Goal: Register for event/course

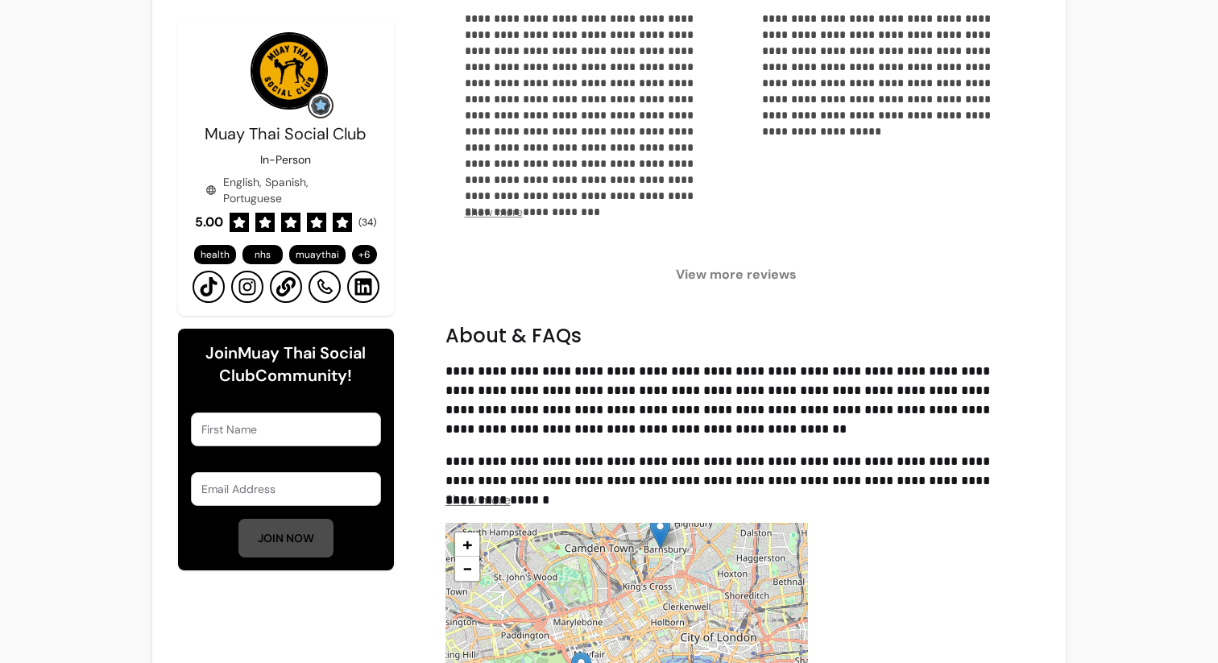
scroll to position [1401, 0]
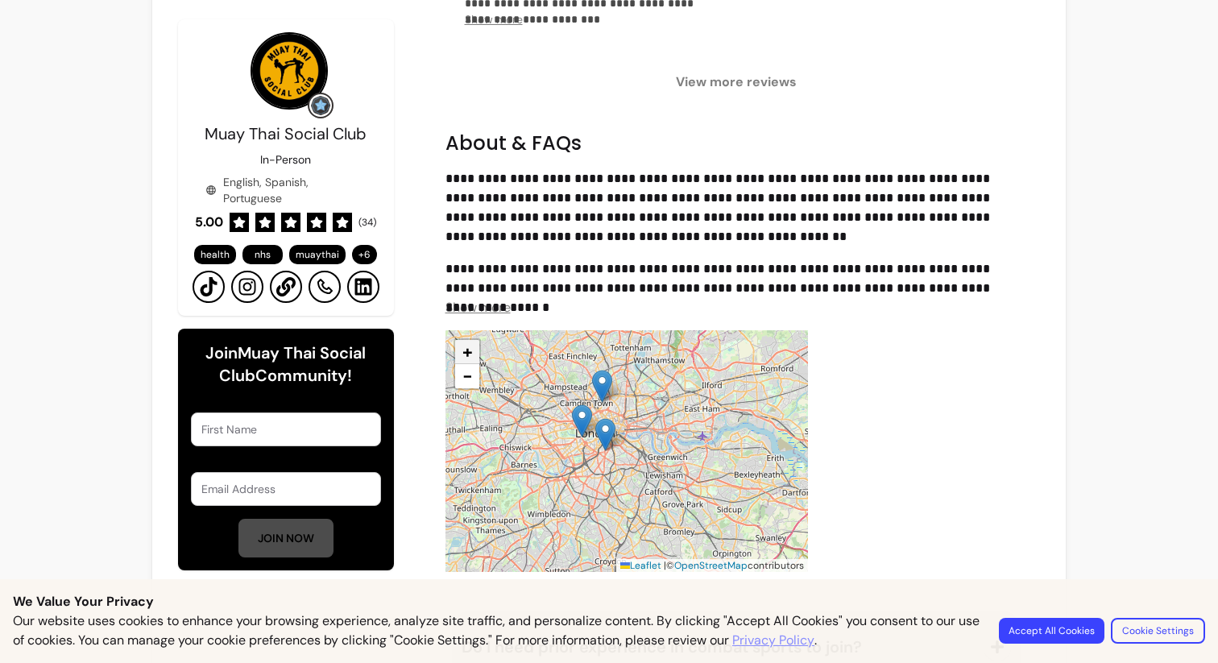
click at [469, 353] on span "+" at bounding box center [467, 351] width 10 height 23
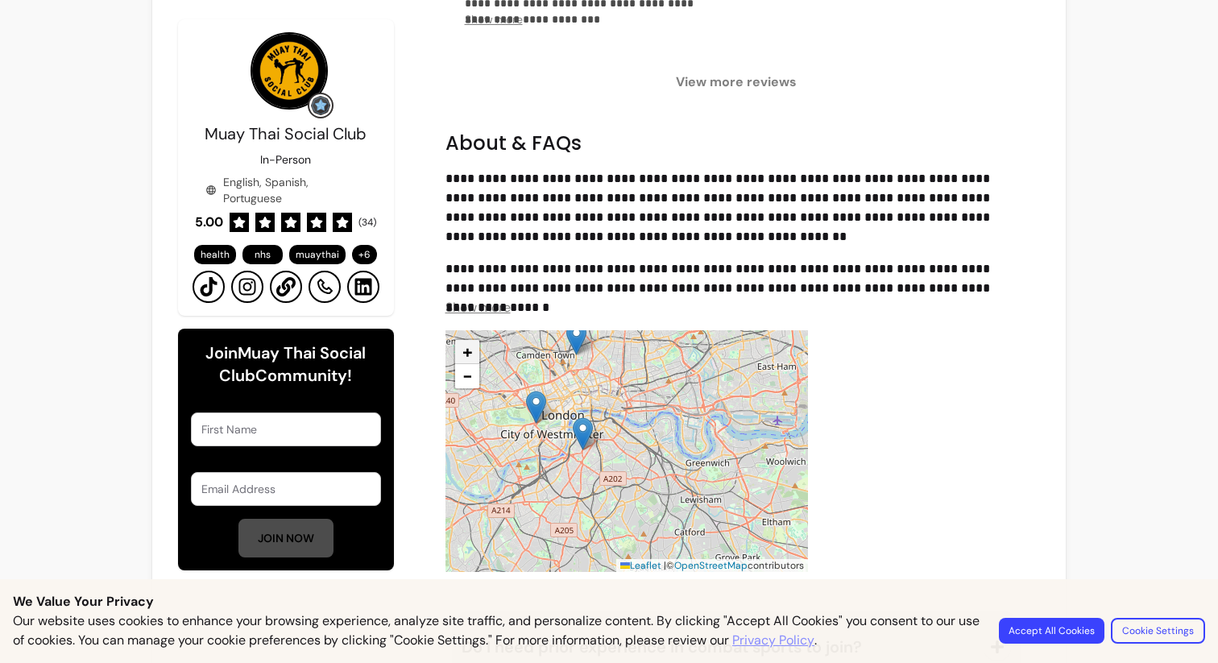
click at [469, 353] on span "+" at bounding box center [467, 351] width 10 height 23
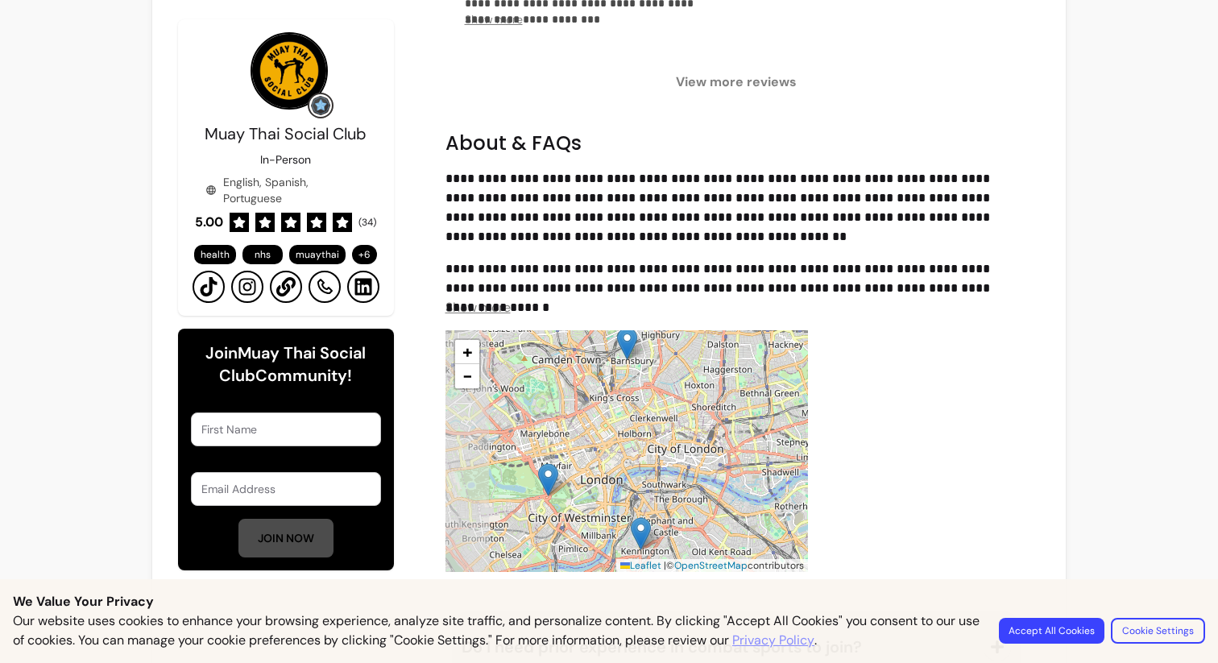
drag, startPoint x: 543, startPoint y: 373, endPoint x: 660, endPoint y: 503, distance: 175.1
click at [660, 503] on div "+ − Leaflet | © OpenStreetMap contributors" at bounding box center [626, 451] width 362 height 242
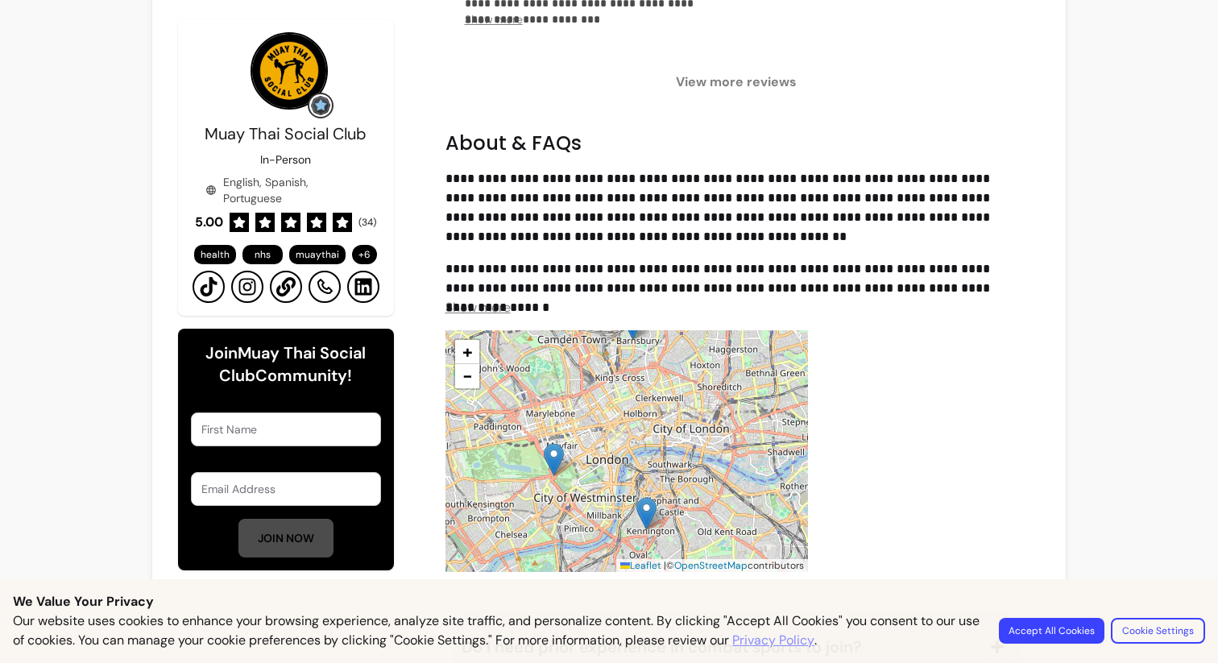
drag, startPoint x: 673, startPoint y: 466, endPoint x: 664, endPoint y: 417, distance: 50.1
click at [664, 417] on div "+ − Leaflet | © OpenStreetMap contributors" at bounding box center [626, 451] width 362 height 242
click at [462, 351] on span "+" at bounding box center [467, 351] width 10 height 23
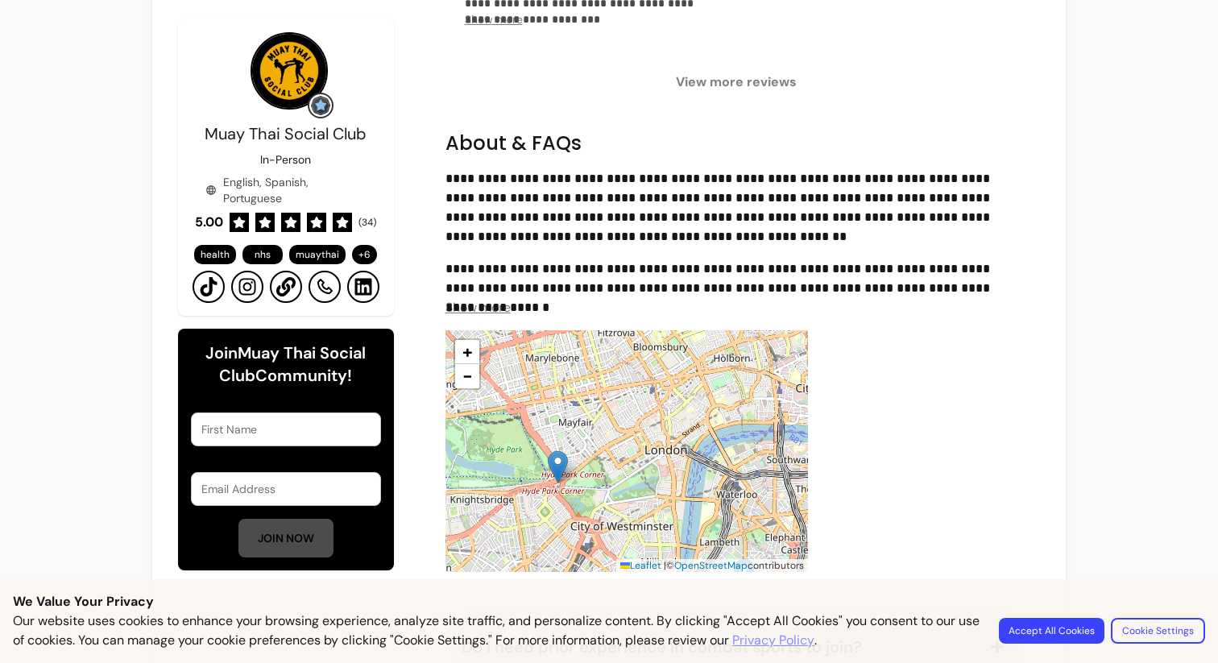
drag, startPoint x: 517, startPoint y: 434, endPoint x: 595, endPoint y: 416, distance: 80.1
click at [595, 416] on div "+ − Leaflet | © OpenStreetMap contributors" at bounding box center [626, 451] width 362 height 242
click at [563, 462] on img at bounding box center [558, 466] width 20 height 33
click at [557, 462] on img at bounding box center [558, 466] width 20 height 33
click at [1079, 625] on button "Accept All Cookies" at bounding box center [1052, 631] width 106 height 26
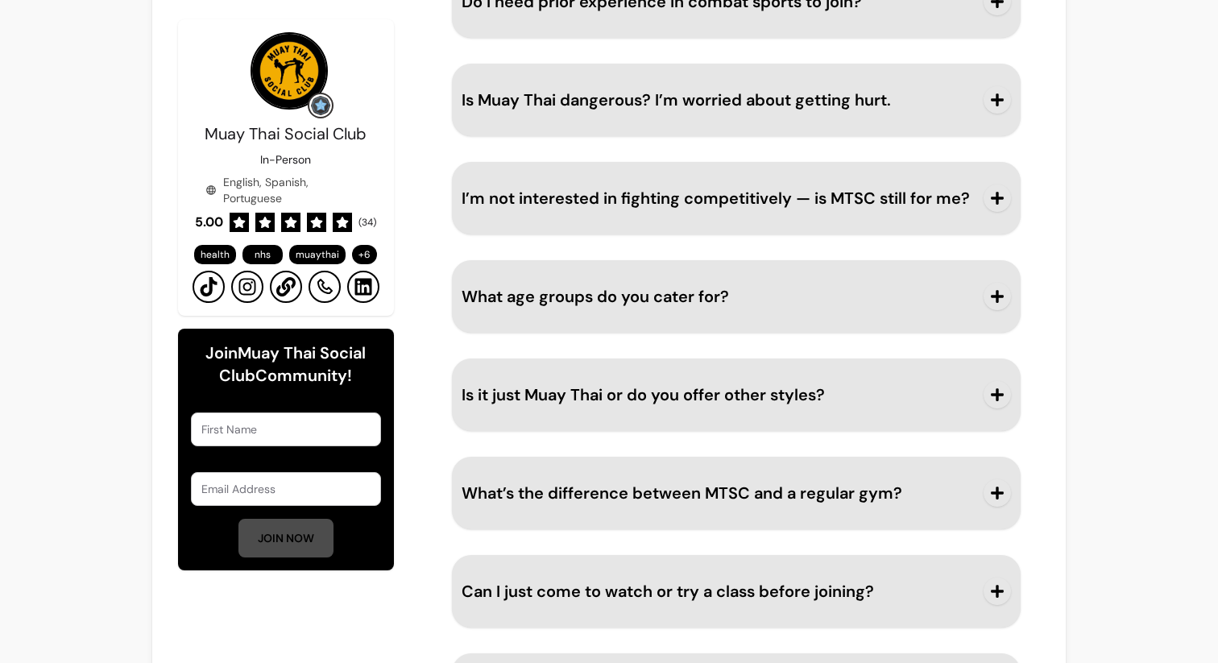
scroll to position [2135, 0]
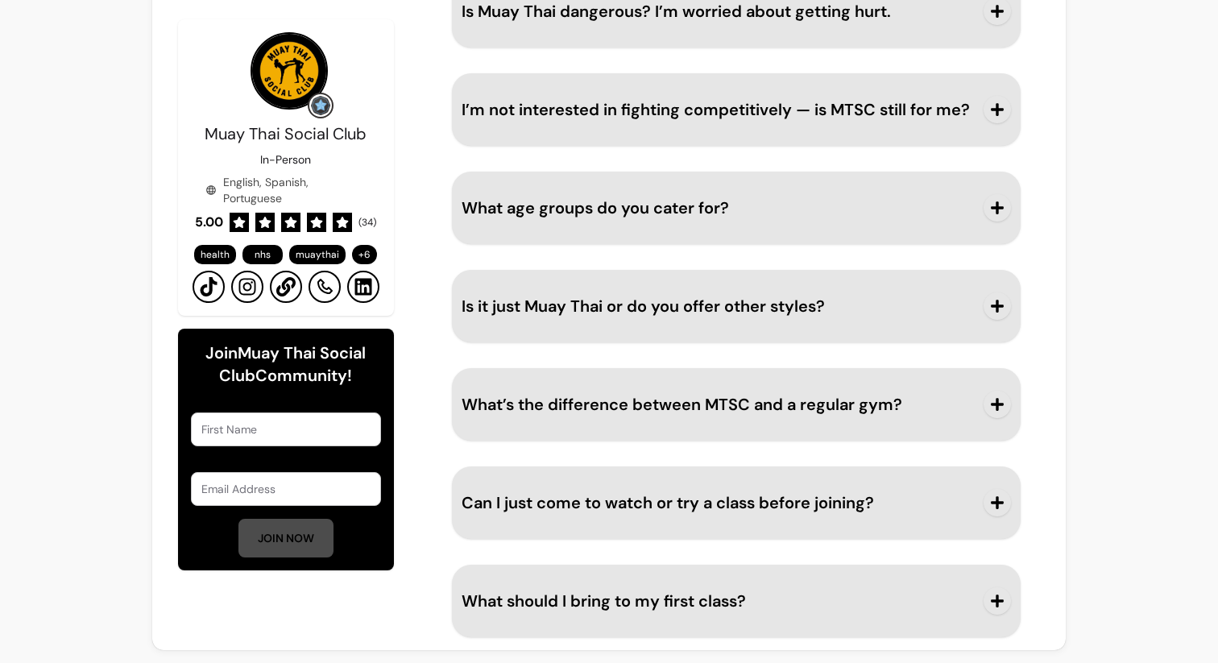
click at [661, 585] on button "What should I bring to my first class?" at bounding box center [737, 600] width 550 height 53
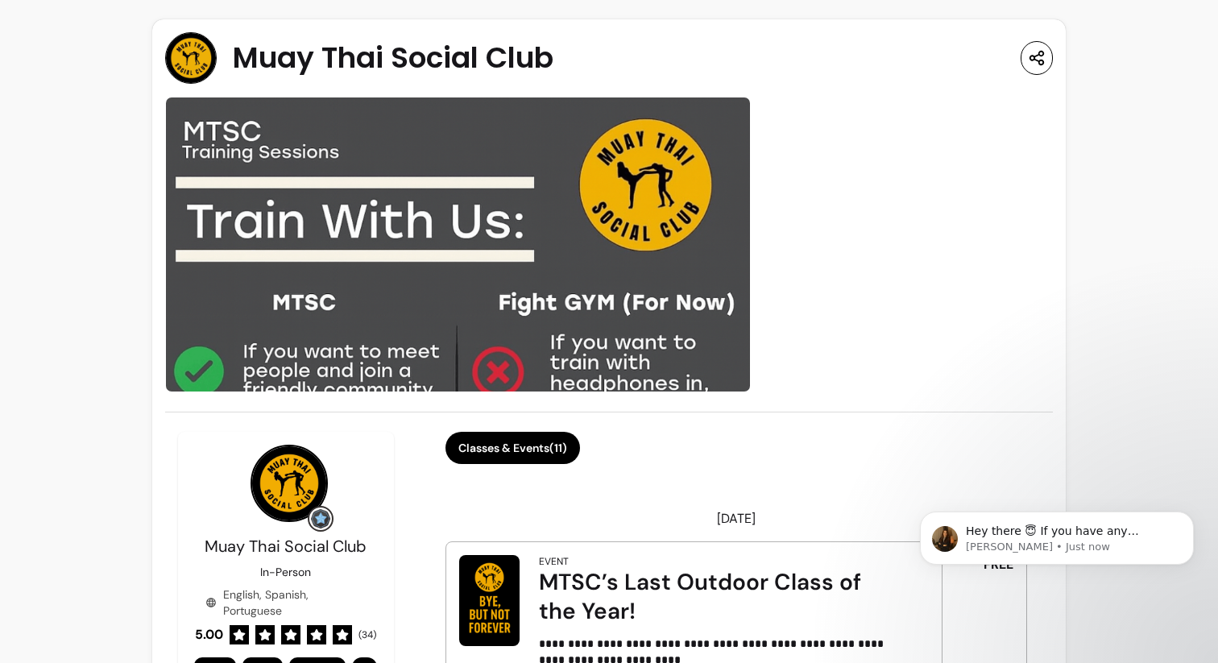
scroll to position [0, 0]
click at [512, 442] on button "Classes & Events ( 11 )" at bounding box center [512, 448] width 130 height 31
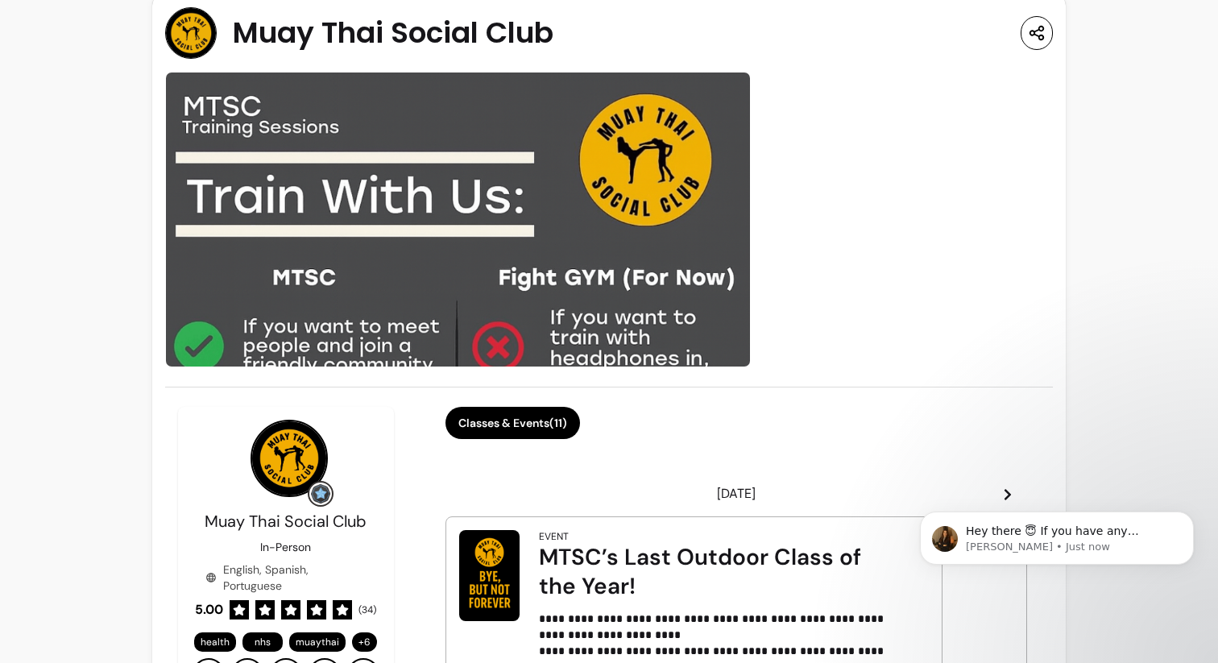
scroll to position [10, 0]
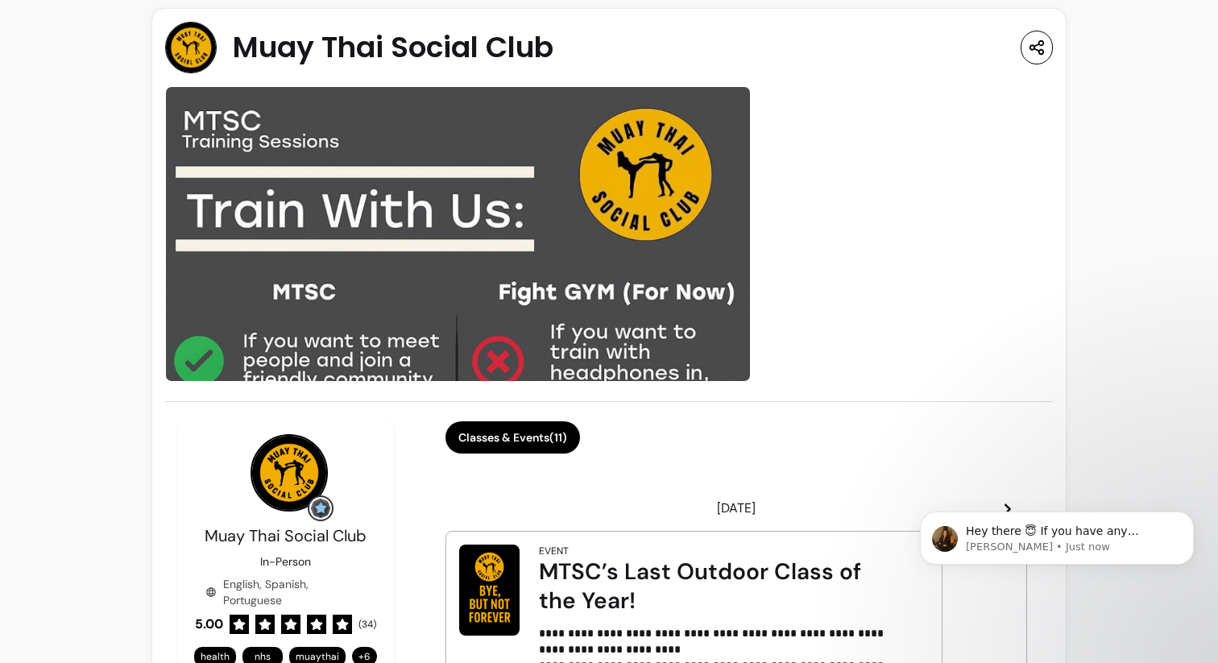
click at [194, 43] on img at bounding box center [191, 48] width 52 height 52
click at [192, 42] on img at bounding box center [191, 48] width 52 height 52
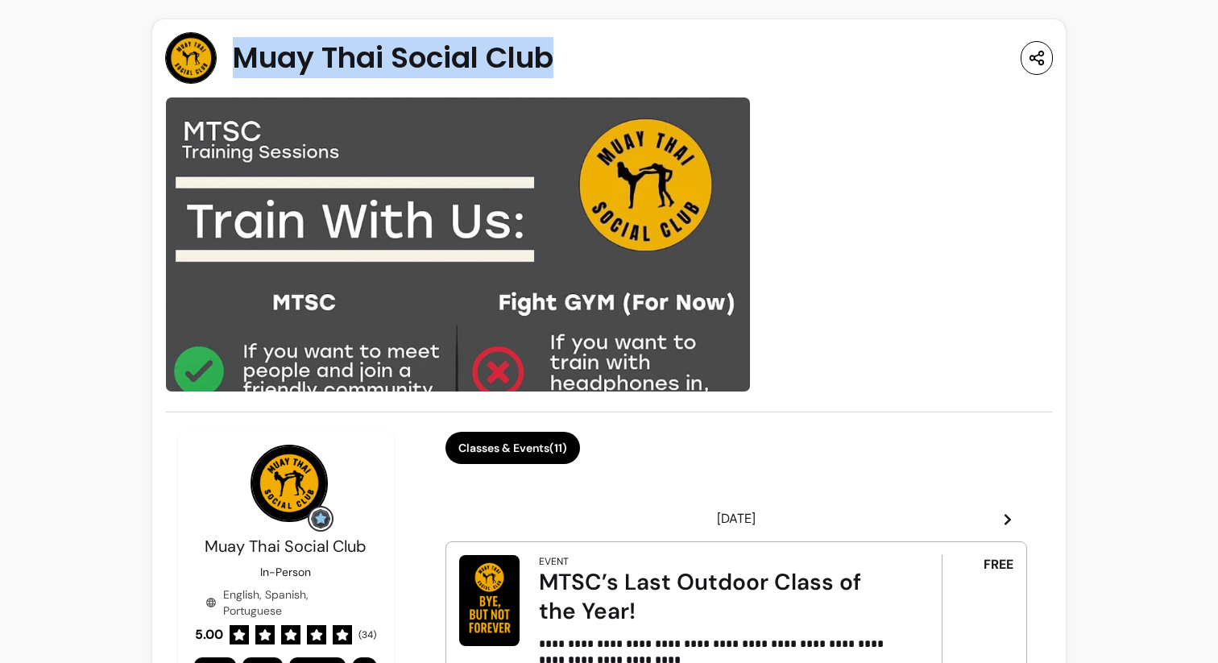
drag, startPoint x: 237, startPoint y: 59, endPoint x: 574, endPoint y: 76, distance: 337.9
click at [574, 76] on div "Muay Thai Social Club" at bounding box center [609, 58] width 888 height 52
